Goal: Find specific page/section: Find specific page/section

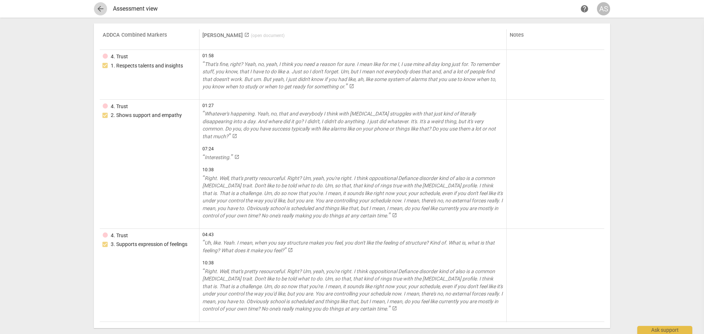
click at [101, 7] on span "arrow_back" at bounding box center [100, 8] width 9 height 9
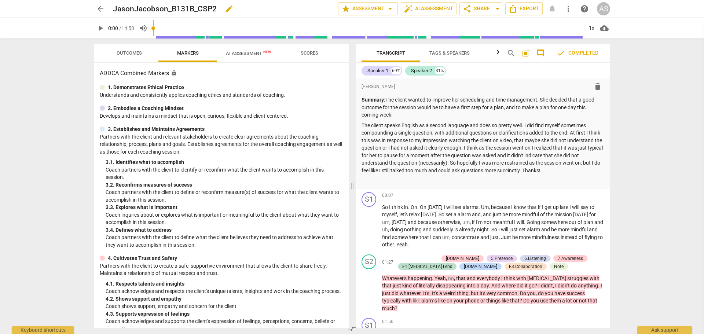
click at [176, 9] on h2 "JasonJacobson_B131B_CSP2" at bounding box center [165, 8] width 104 height 9
copy div "JasonJacobson_B131B_CSP2 edit star Assessment arrow_drop_down auto_fix_high AI …"
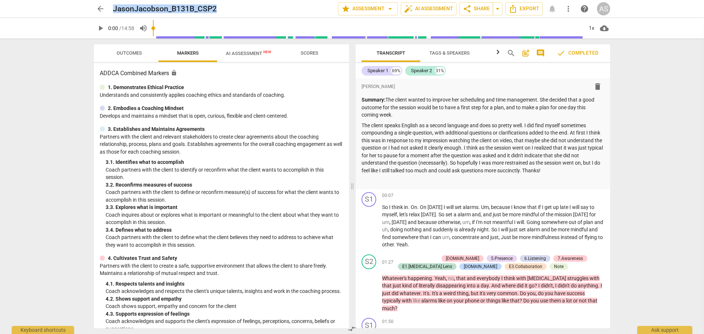
click at [23, 42] on div "arrow_back JasonJacobson_B131B_CSP2 edit star Assessment arrow_drop_down auto_f…" at bounding box center [352, 167] width 704 height 334
click at [24, 42] on div "arrow_back JasonJacobson_B131B_CSP2 edit star Assessment arrow_drop_down auto_f…" at bounding box center [352, 167] width 704 height 334
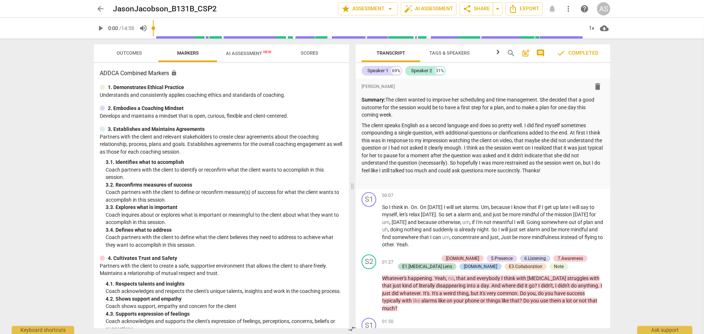
click at [24, 42] on div "arrow_back JasonJacobson_B131B_CSP2 edit star Assessment arrow_drop_down auto_f…" at bounding box center [352, 167] width 704 height 334
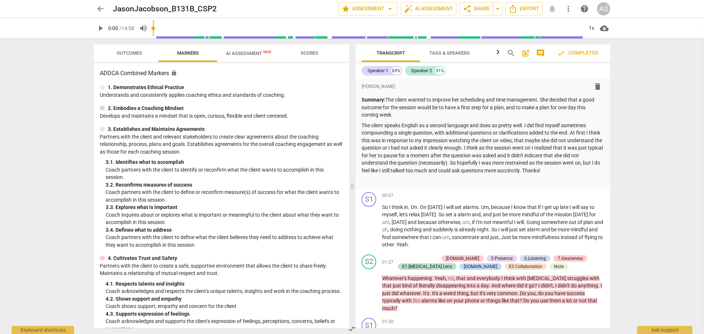
click at [24, 42] on div "arrow_back JasonJacobson_B131B_CSP2 edit star Assessment arrow_drop_down auto_f…" at bounding box center [352, 167] width 704 height 334
